Goal: Task Accomplishment & Management: Use online tool/utility

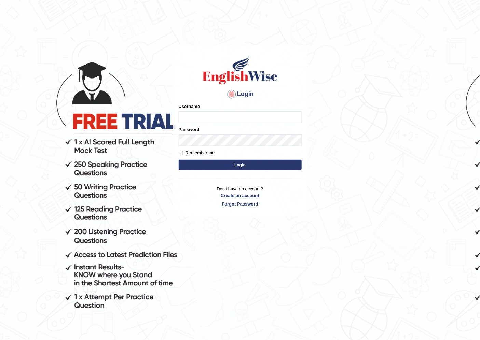
click at [195, 118] on input "Username" at bounding box center [240, 117] width 123 height 12
type input "susmitas_parramatta"
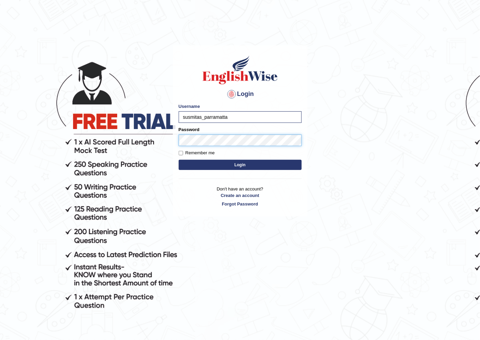
click at [179, 160] on button "Login" at bounding box center [240, 165] width 123 height 10
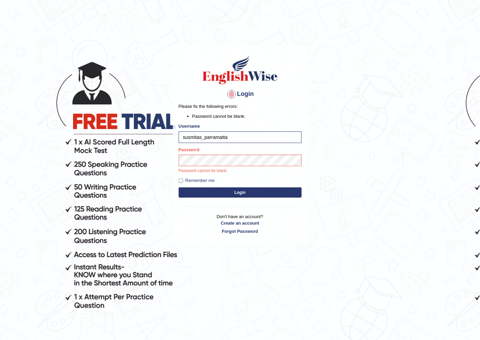
click at [209, 195] on div "Login Please fix the following errors: Password cannot be blank. Username susmi…" at bounding box center [240, 144] width 135 height 199
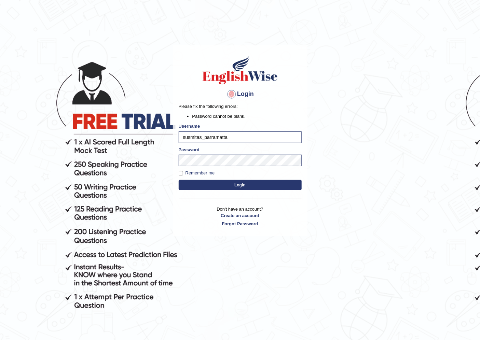
click at [221, 185] on button "Login" at bounding box center [240, 185] width 123 height 10
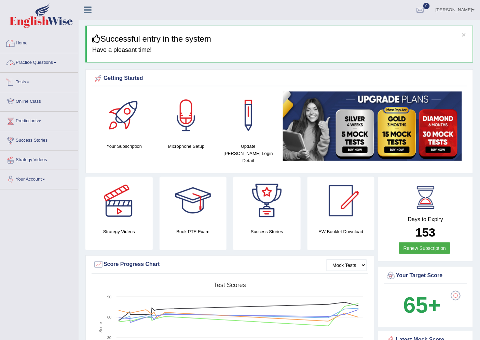
click at [43, 64] on link "Practice Questions" at bounding box center [39, 61] width 78 height 17
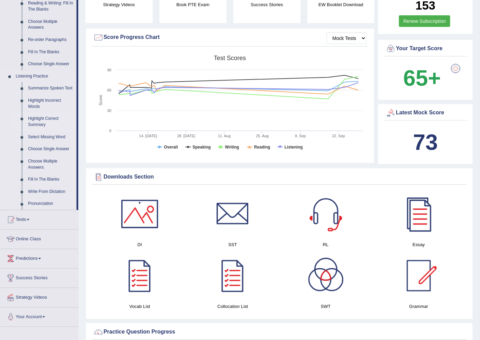
scroll to position [228, 0]
click at [23, 226] on link "Tests" at bounding box center [39, 218] width 78 height 17
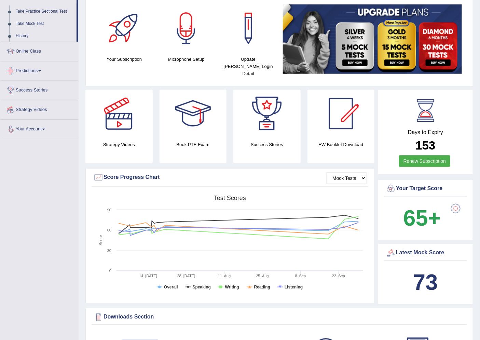
scroll to position [76, 0]
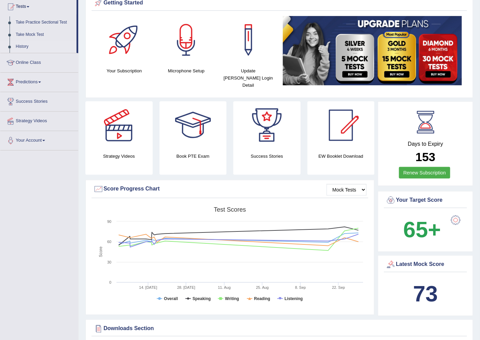
click at [23, 46] on link "History" at bounding box center [45, 47] width 64 height 12
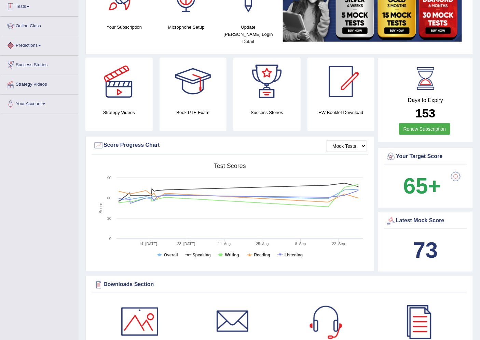
click at [25, 7] on link "Tests" at bounding box center [39, 5] width 78 height 17
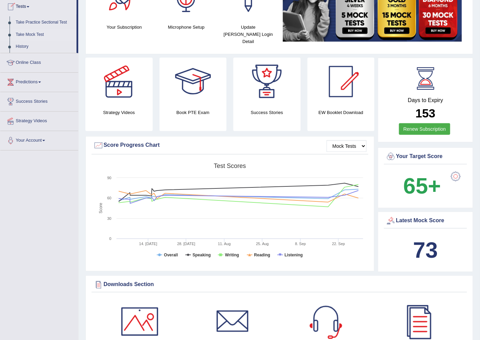
click at [25, 35] on link "Take Mock Test" at bounding box center [45, 35] width 64 height 12
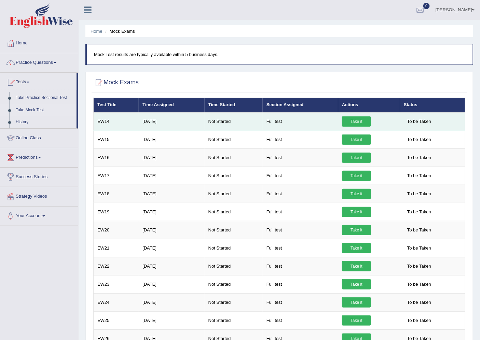
click at [361, 121] on link "Take it" at bounding box center [356, 122] width 29 height 10
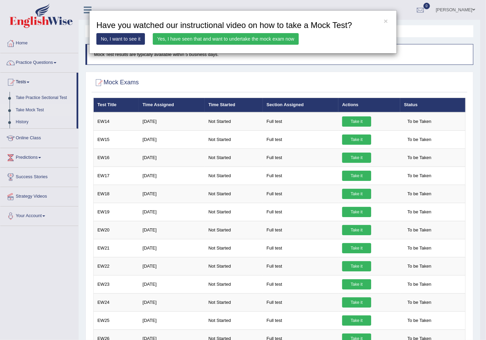
click at [250, 38] on link "Yes, I have seen that and want to undertake the mock exam now" at bounding box center [226, 39] width 146 height 12
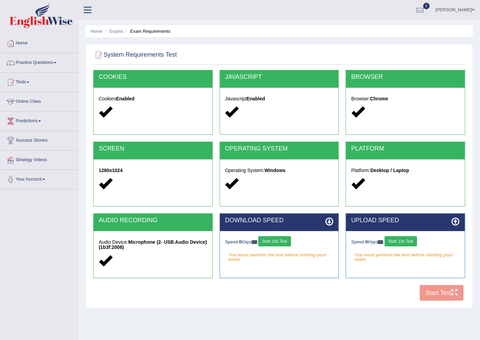
click at [281, 242] on button "Start 10s Test" at bounding box center [274, 241] width 32 height 10
click at [405, 243] on div "Speed: 0 Kbps Start 10s Test" at bounding box center [405, 242] width 109 height 12
click at [284, 244] on button "Start 10s Test" at bounding box center [282, 241] width 32 height 10
click at [402, 243] on div "Speed: 0 Kbps Start 10s Test" at bounding box center [405, 242] width 109 height 12
click at [417, 243] on button "Start 10s Test" at bounding box center [401, 241] width 32 height 10
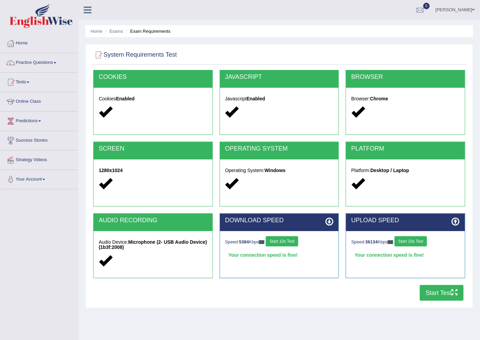
click at [428, 293] on button "Start Test" at bounding box center [442, 293] width 44 height 16
